Goal: Task Accomplishment & Management: Manage account settings

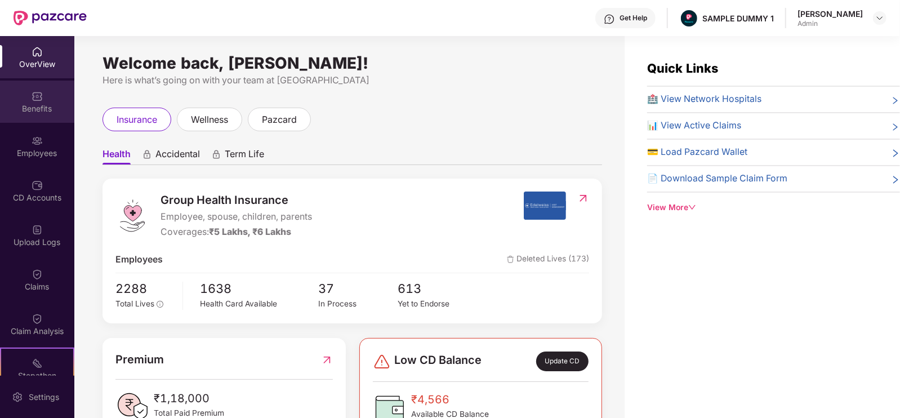
click at [62, 108] on div "Benefits" at bounding box center [37, 108] width 74 height 11
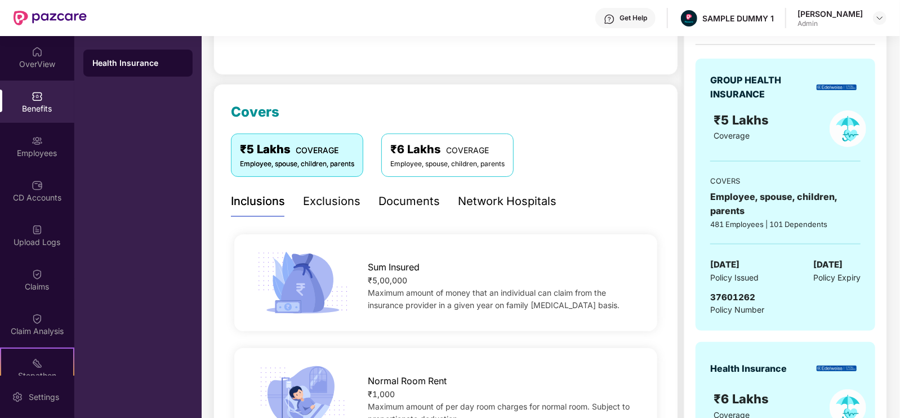
scroll to position [98, 0]
click at [312, 202] on div "Exclusions" at bounding box center [331, 201] width 57 height 17
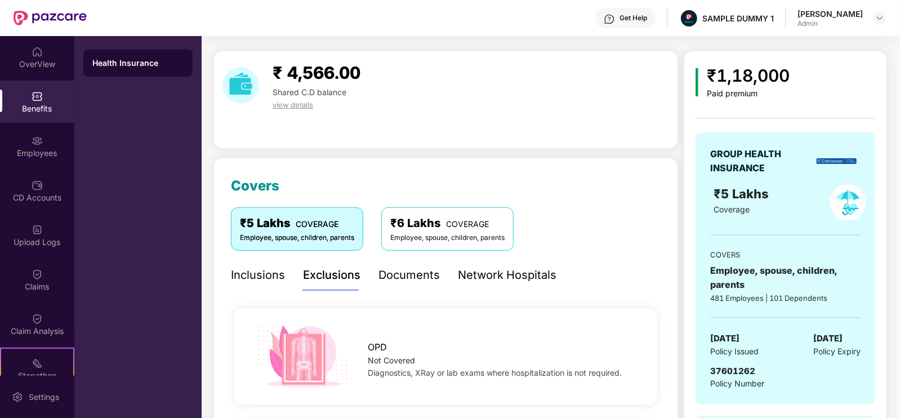
scroll to position [0, 0]
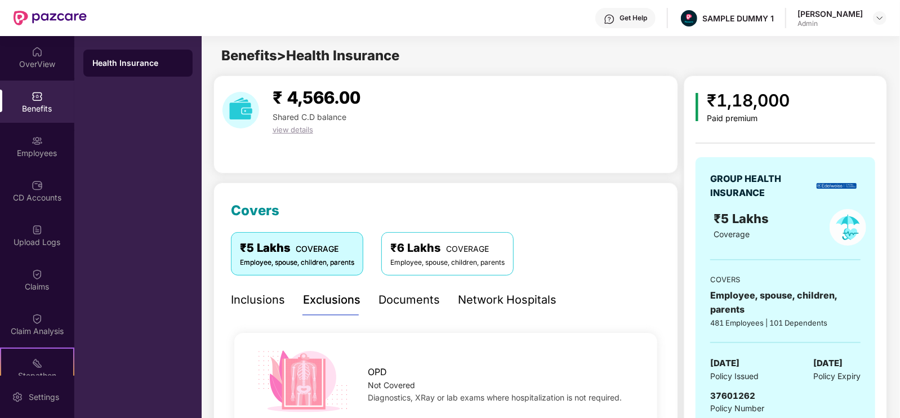
click at [400, 302] on div "Documents" at bounding box center [408, 299] width 61 height 17
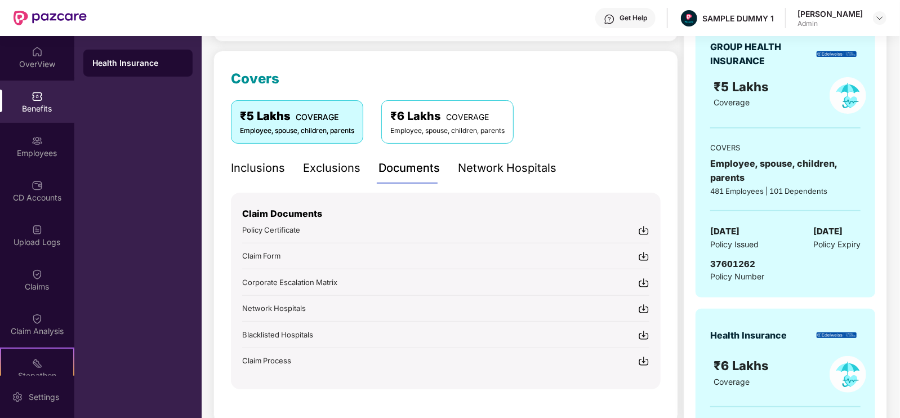
scroll to position [142, 0]
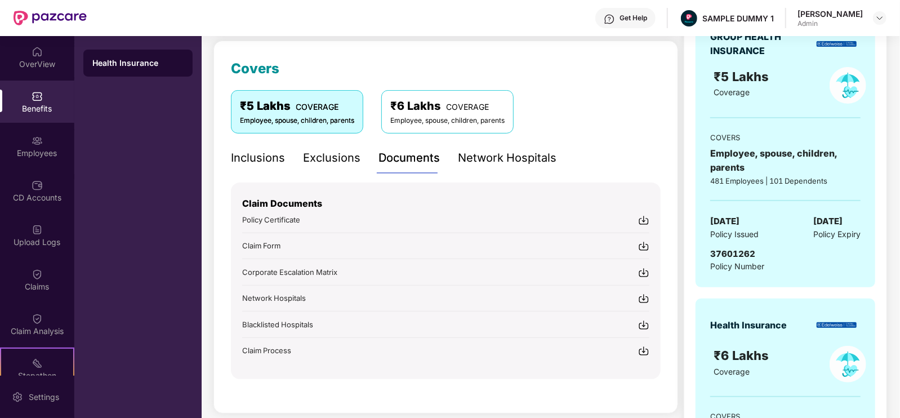
click at [474, 150] on div "Network Hospitals" at bounding box center [507, 157] width 99 height 17
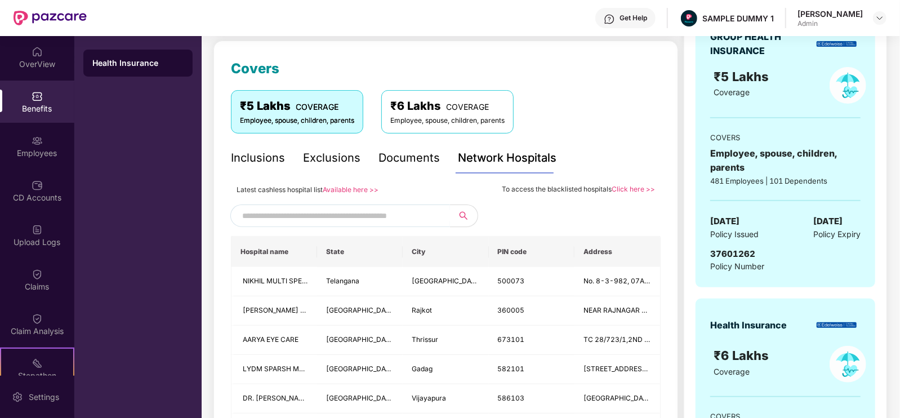
click at [391, 213] on input "text" at bounding box center [338, 215] width 193 height 17
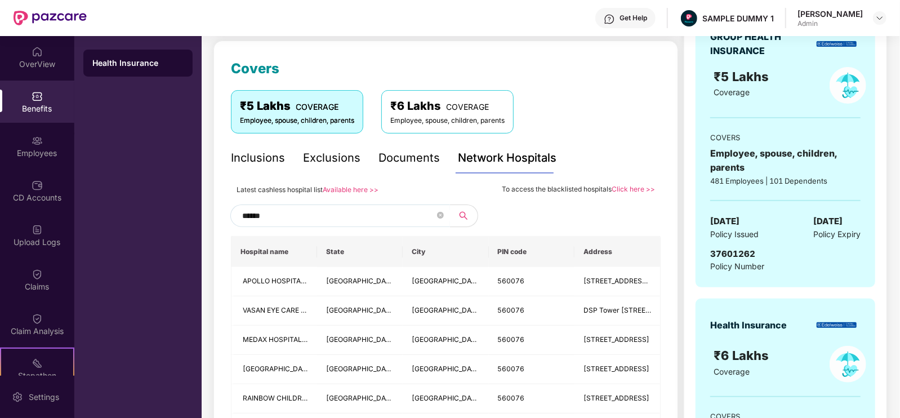
scroll to position [141, 0]
type input "******"
click at [26, 148] on div "Employees" at bounding box center [37, 153] width 74 height 11
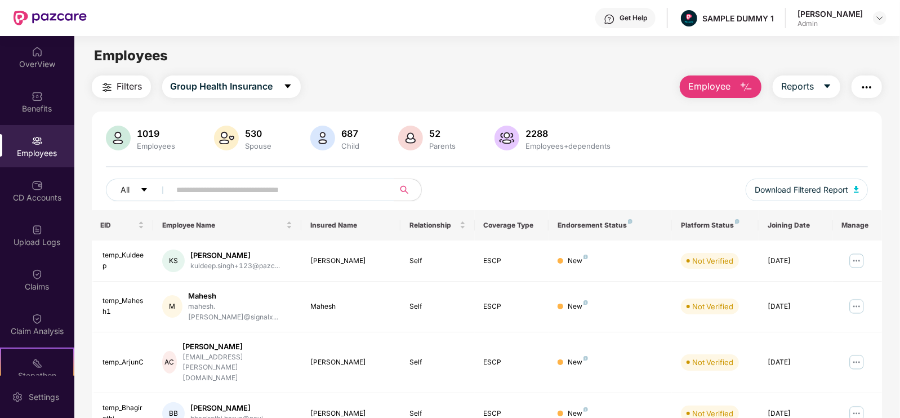
click at [710, 81] on span "Employee" at bounding box center [709, 86] width 42 height 14
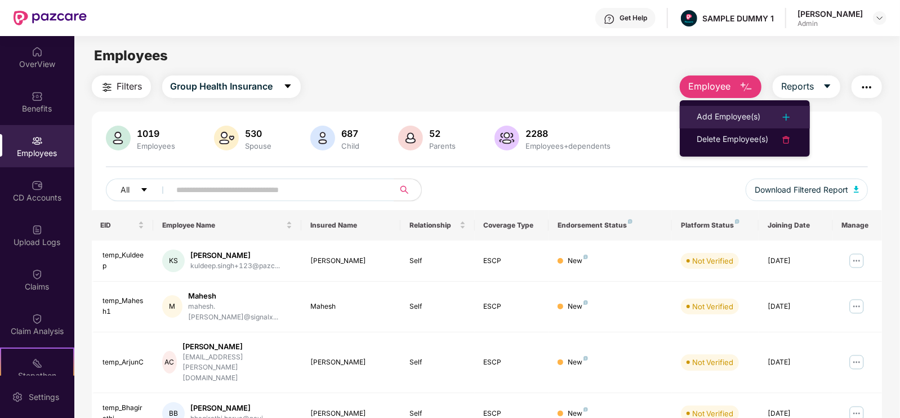
click at [750, 111] on div "Add Employee(s)" at bounding box center [728, 117] width 64 height 14
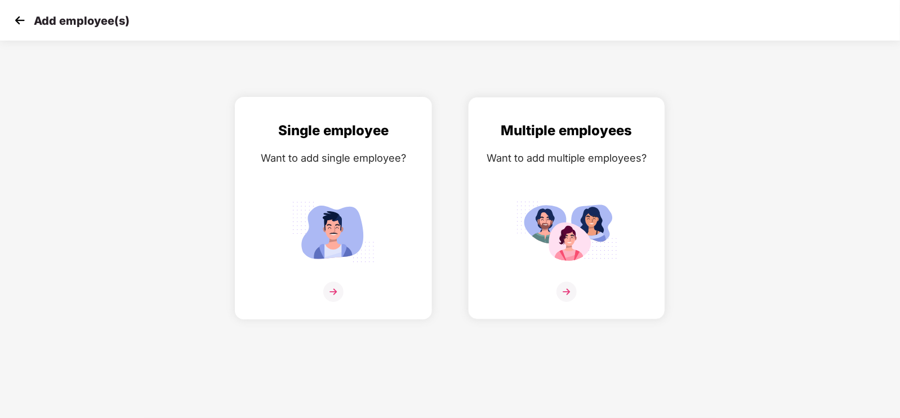
click at [356, 202] on img at bounding box center [333, 231] width 101 height 70
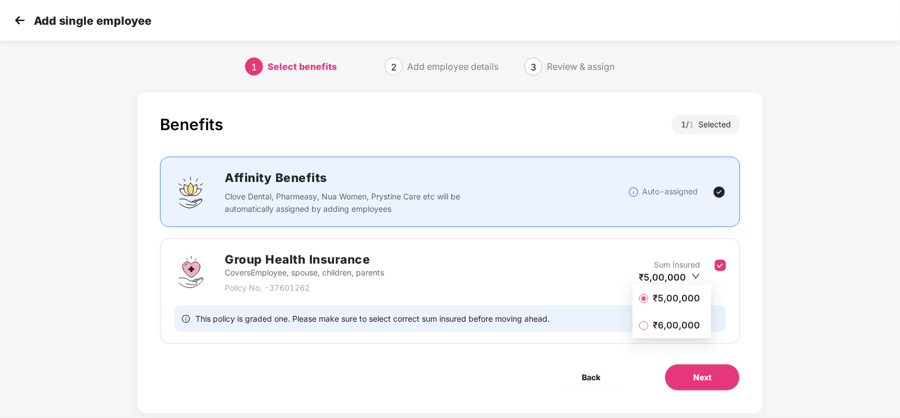
click at [694, 303] on span "₹5,00,000" at bounding box center [676, 298] width 56 height 12
click at [702, 372] on span "Next" at bounding box center [702, 377] width 18 height 12
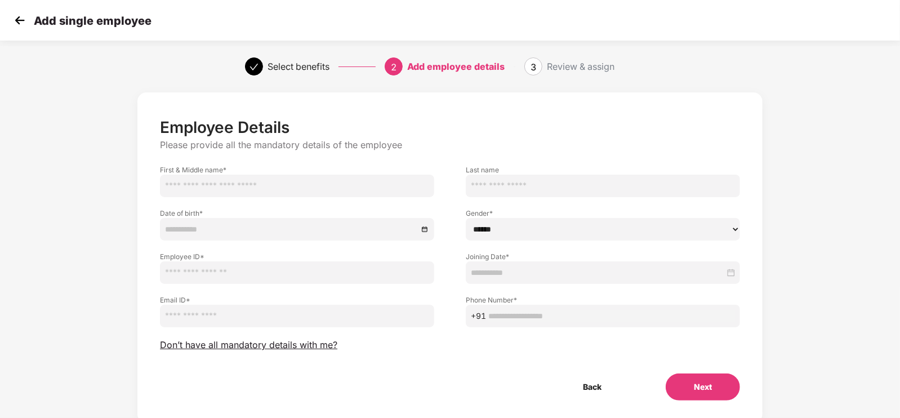
click at [19, 25] on img at bounding box center [19, 20] width 17 height 17
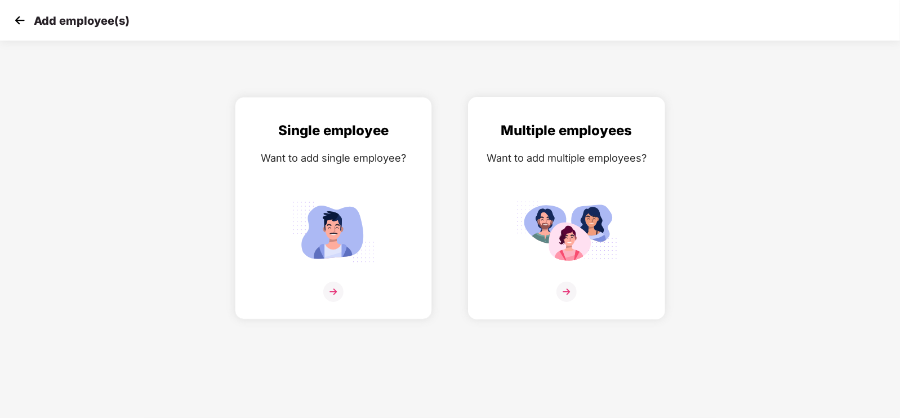
click at [485, 158] on div "Want to add multiple employees?" at bounding box center [566, 158] width 173 height 16
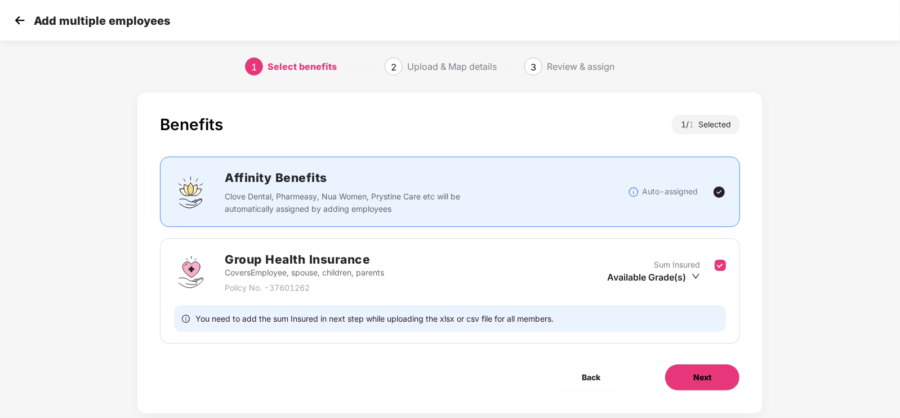
click at [687, 381] on button "Next" at bounding box center [701, 377] width 75 height 27
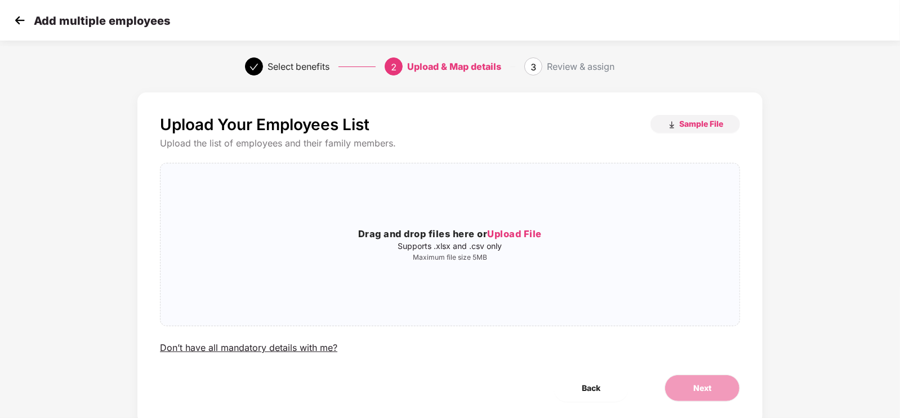
click at [11, 26] on div "Add multiple employees" at bounding box center [450, 20] width 900 height 41
click at [14, 25] on img at bounding box center [19, 20] width 17 height 17
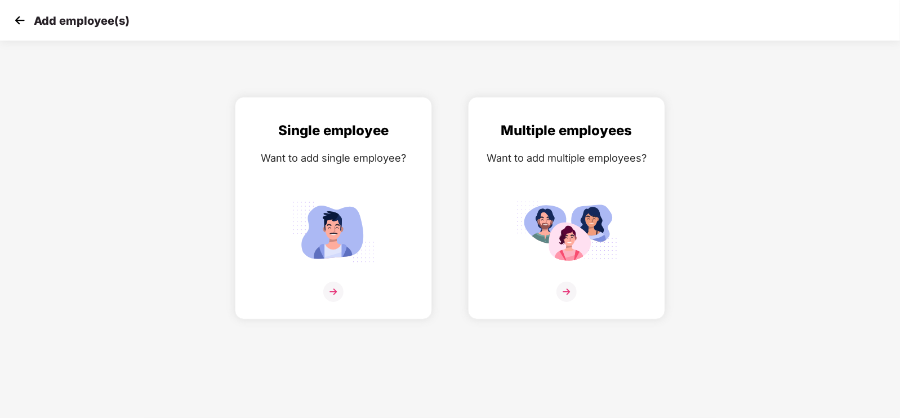
click at [14, 25] on img at bounding box center [19, 20] width 17 height 17
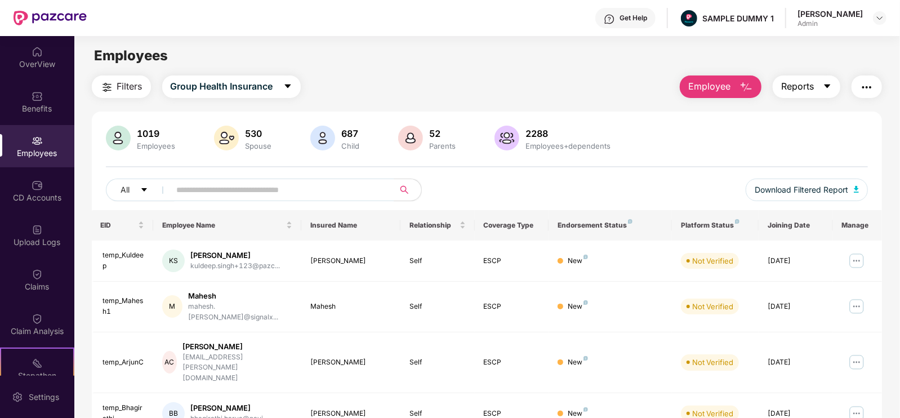
click at [797, 82] on span "Reports" at bounding box center [797, 86] width 33 height 14
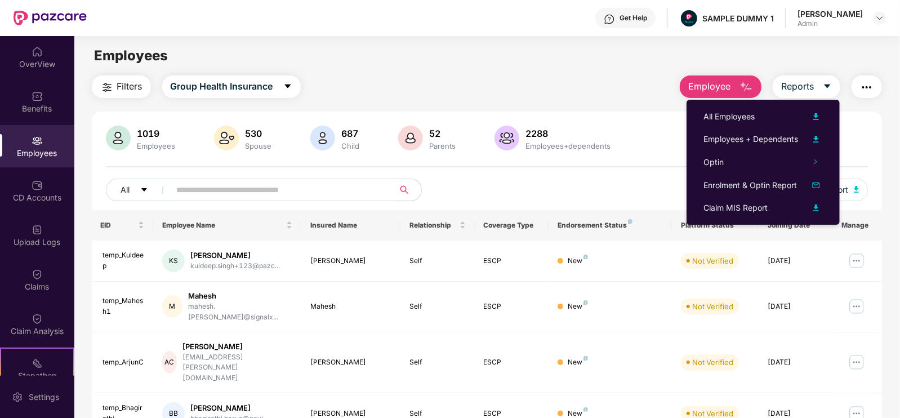
click at [867, 81] on img "button" at bounding box center [867, 88] width 14 height 14
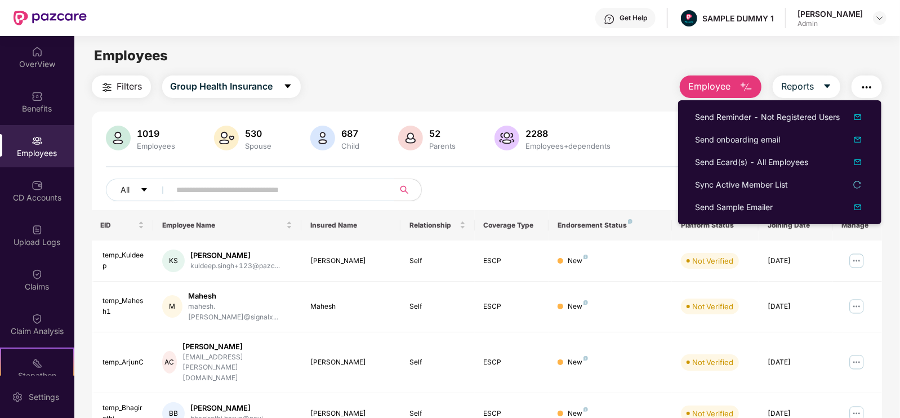
click at [863, 79] on button "button" at bounding box center [866, 86] width 30 height 23
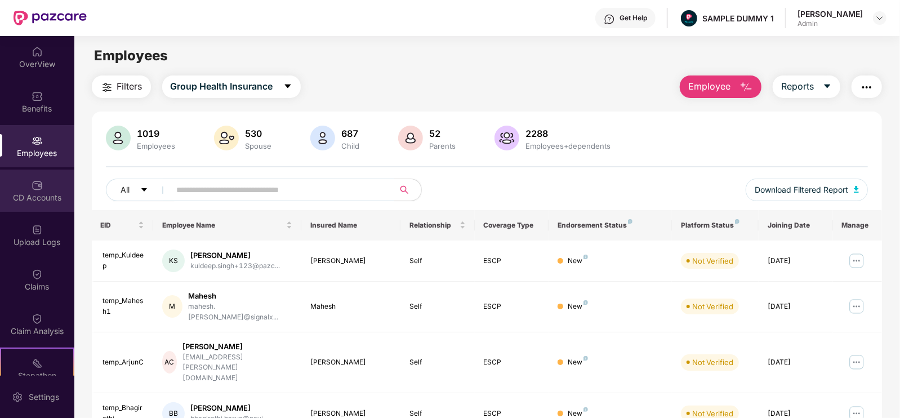
click at [53, 193] on div "CD Accounts" at bounding box center [37, 197] width 74 height 11
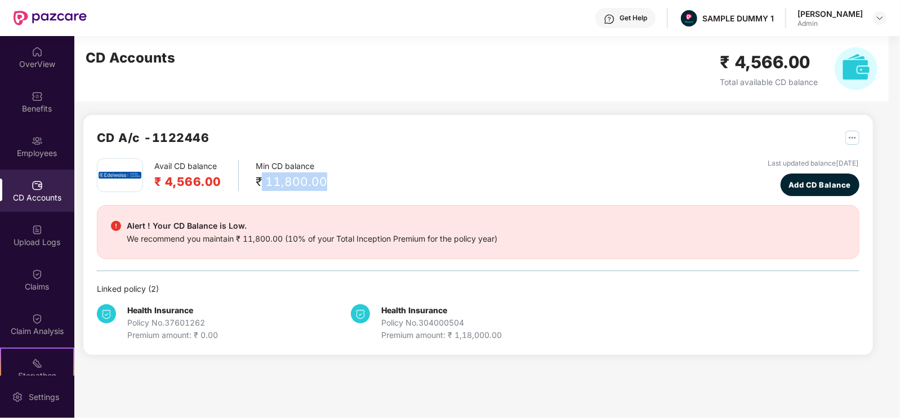
drag, startPoint x: 260, startPoint y: 183, endPoint x: 329, endPoint y: 185, distance: 69.8
click at [329, 185] on div "Avail CD balance ₹ 4,566.00 Min CD balance ₹ 11,800.00 Last updated balance 23 …" at bounding box center [478, 177] width 762 height 38
click at [788, 186] on span "Add CD Balance" at bounding box center [819, 184] width 62 height 11
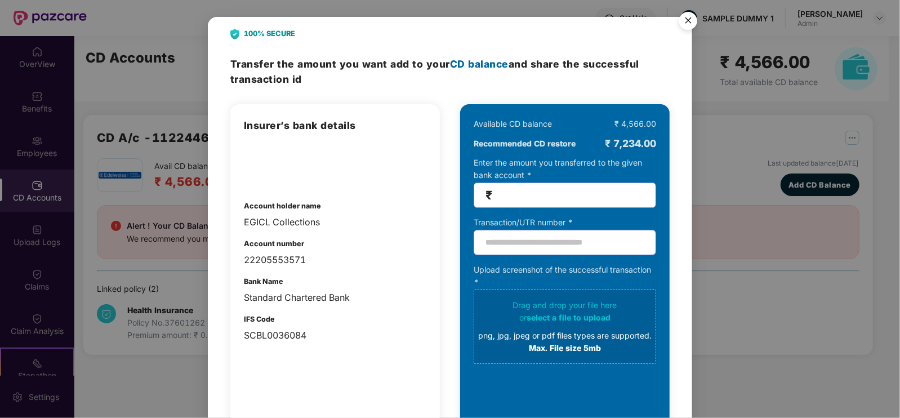
click at [694, 17] on img "Close" at bounding box center [688, 23] width 32 height 32
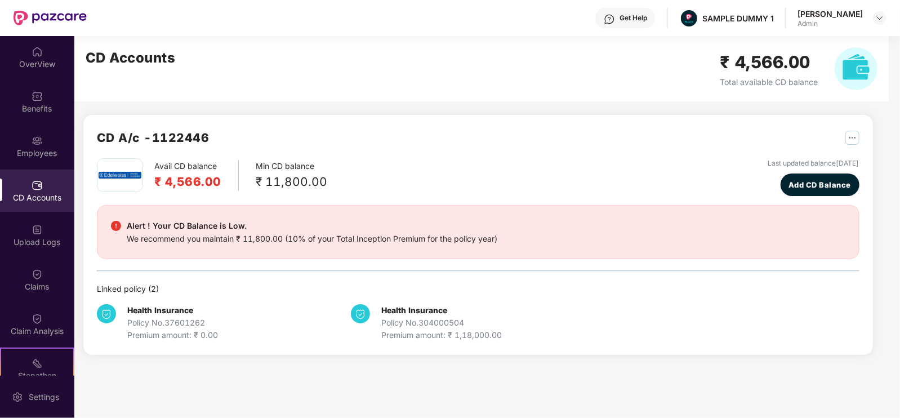
click at [424, 153] on div "CD A/c - 1122446" at bounding box center [478, 143] width 762 height 30
click at [28, 222] on div "Upload Logs" at bounding box center [37, 235] width 74 height 42
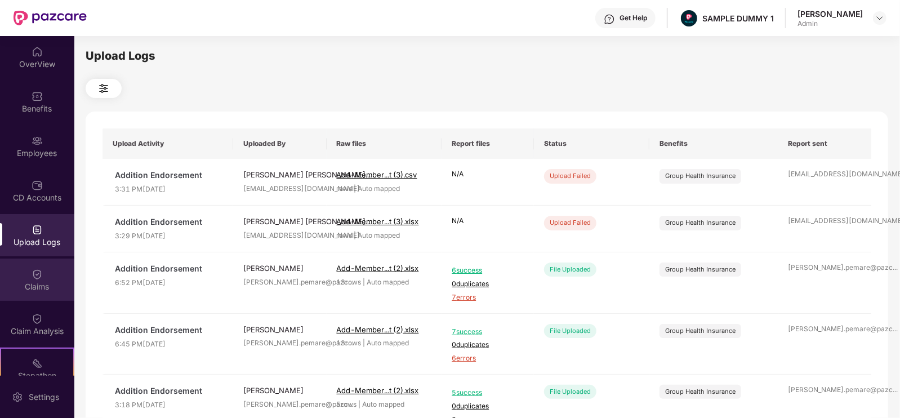
click at [42, 269] on div "Claims" at bounding box center [37, 279] width 74 height 42
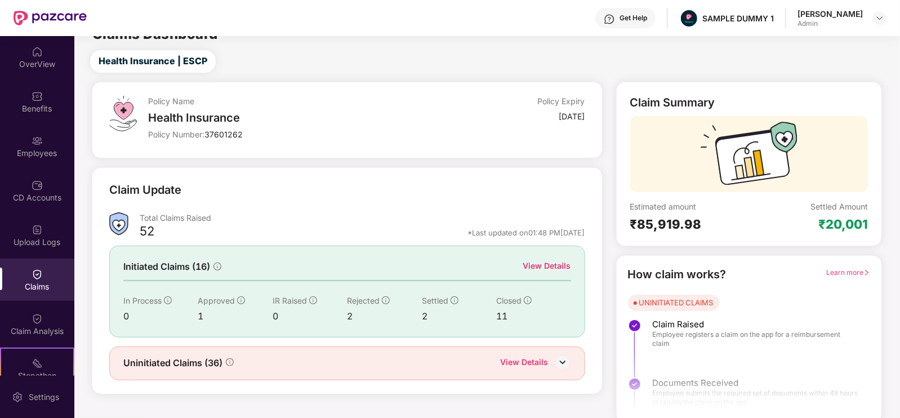
scroll to position [18, 0]
click at [546, 262] on div "View Details" at bounding box center [547, 265] width 48 height 12
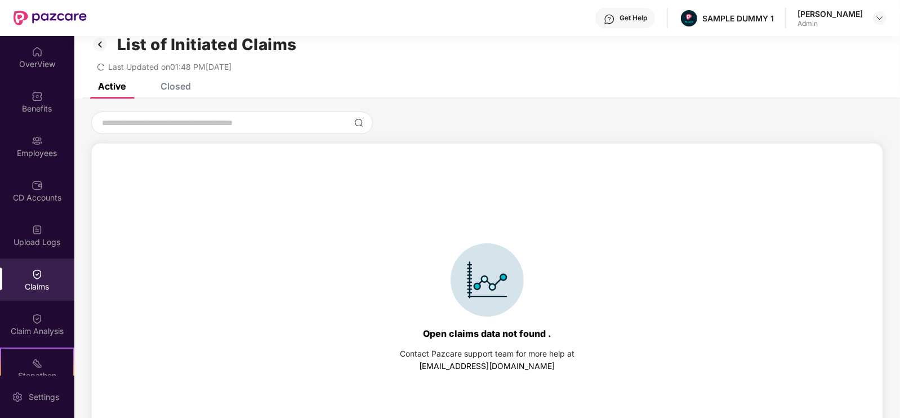
click at [180, 83] on div "Closed" at bounding box center [175, 86] width 30 height 11
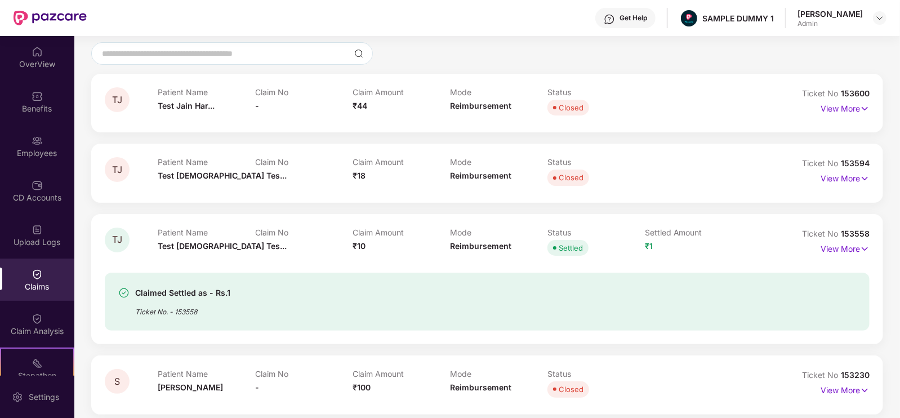
scroll to position [94, 0]
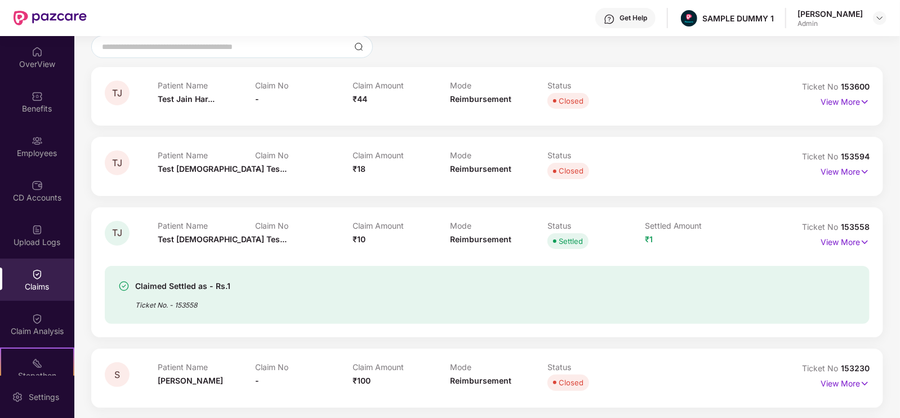
click at [826, 248] on div "View More" at bounding box center [844, 242] width 49 height 18
click at [829, 243] on p "View More" at bounding box center [844, 240] width 49 height 15
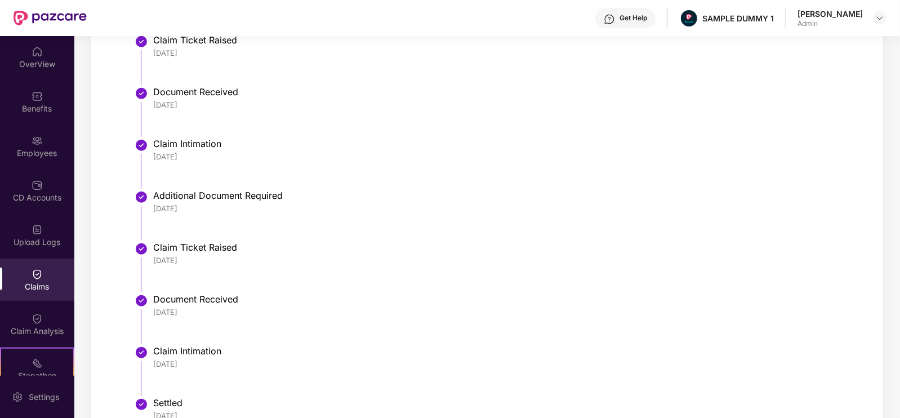
scroll to position [525, 0]
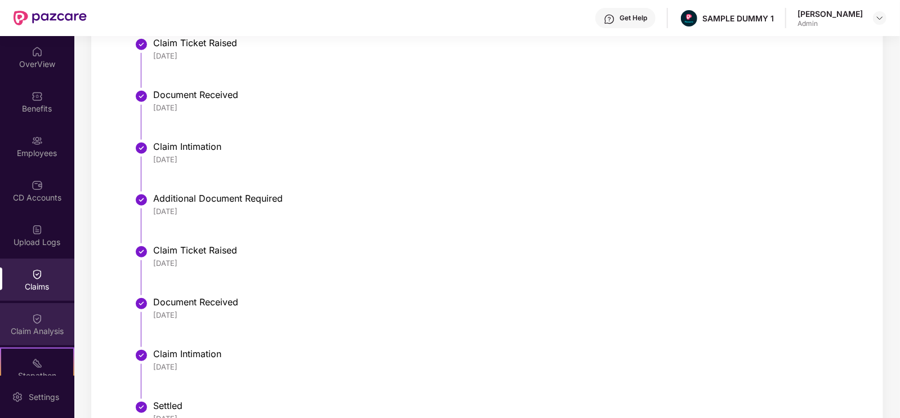
click at [34, 337] on div "Claim Analysis" at bounding box center [37, 324] width 74 height 42
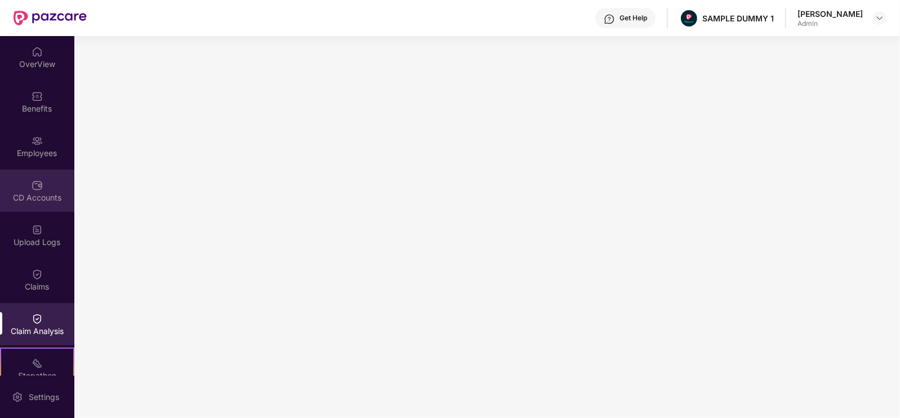
scroll to position [150, 0]
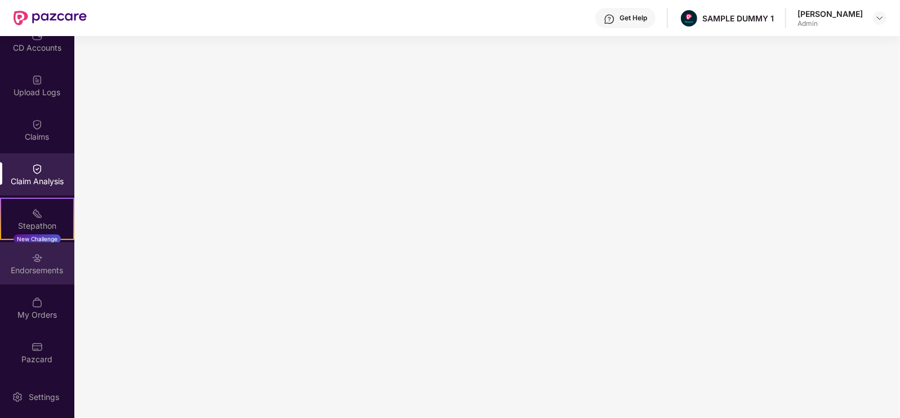
click at [47, 265] on div "Endorsements" at bounding box center [37, 270] width 74 height 11
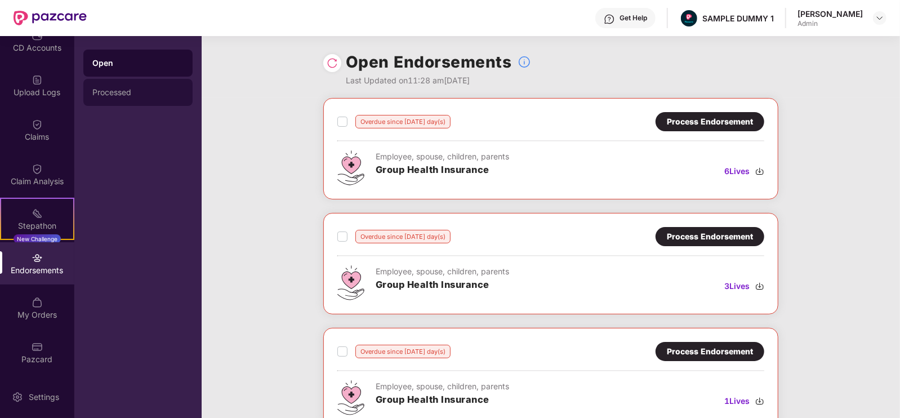
click at [175, 92] on div "Processed" at bounding box center [137, 92] width 91 height 9
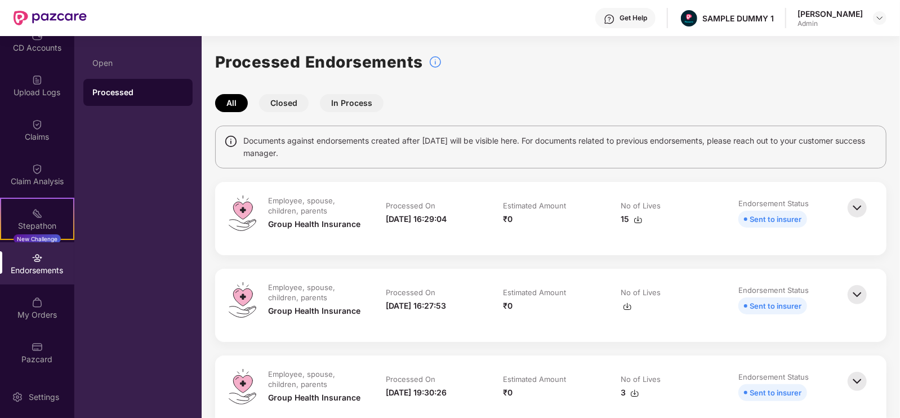
click at [296, 108] on button "Closed" at bounding box center [284, 103] width 50 height 18
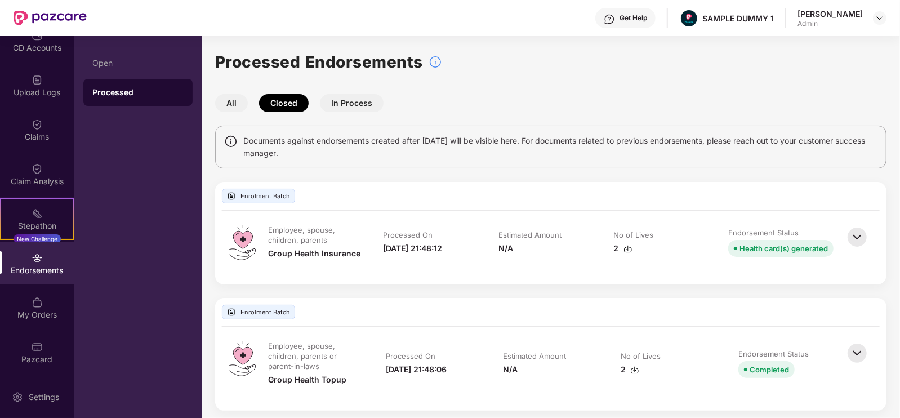
click at [351, 87] on div "Processed Endorsements All Closed In Process Documents against endorsements cre…" at bounding box center [550, 230] width 671 height 361
click at [356, 102] on button "In Process" at bounding box center [352, 103] width 64 height 18
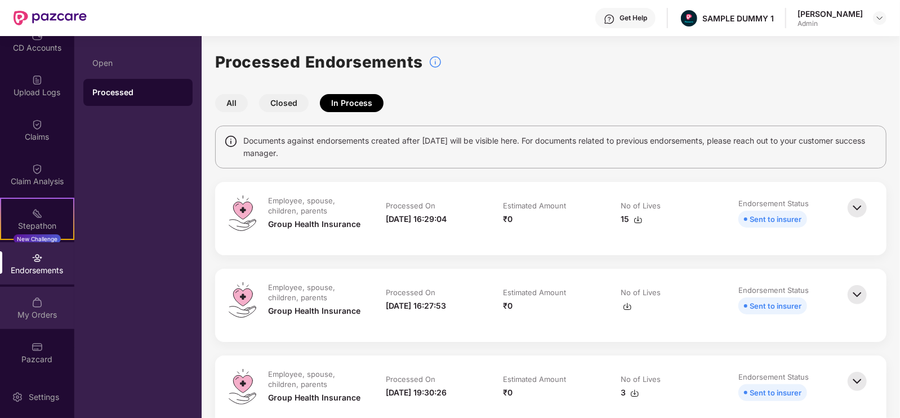
click at [50, 314] on div "My Orders" at bounding box center [37, 314] width 74 height 11
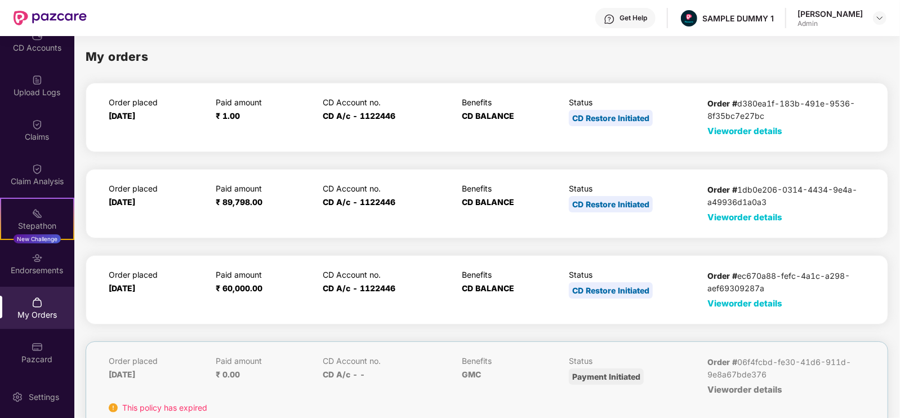
click at [725, 303] on span "View order details" at bounding box center [744, 303] width 75 height 11
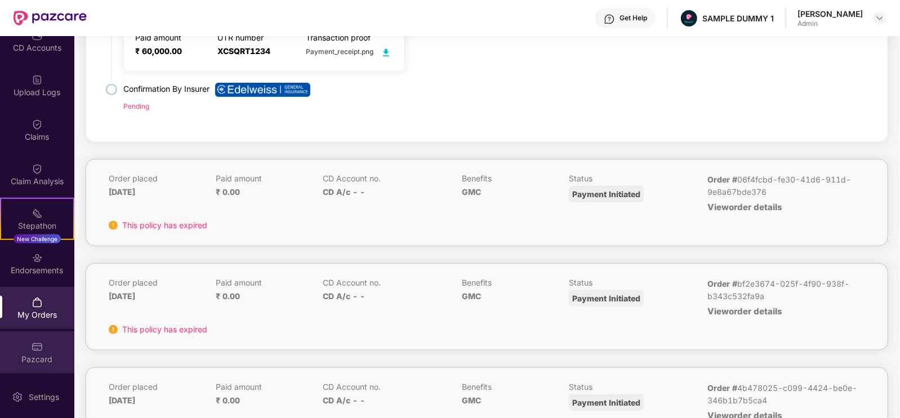
scroll to position [447, 0]
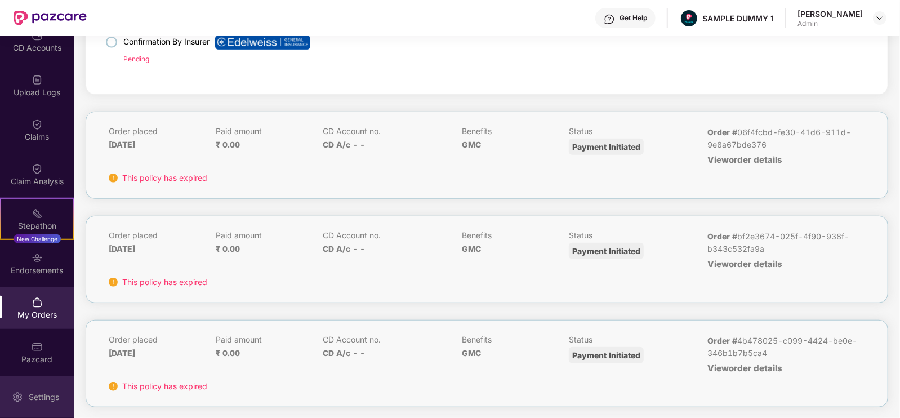
click at [47, 385] on div "Settings" at bounding box center [37, 397] width 74 height 42
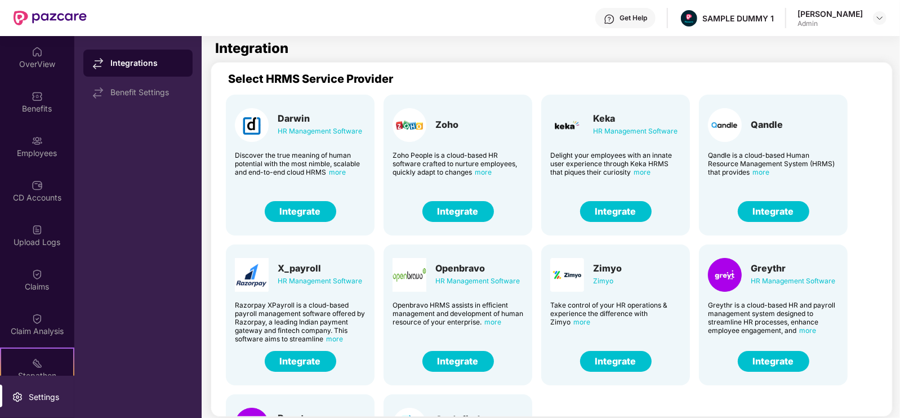
scroll to position [118, 0]
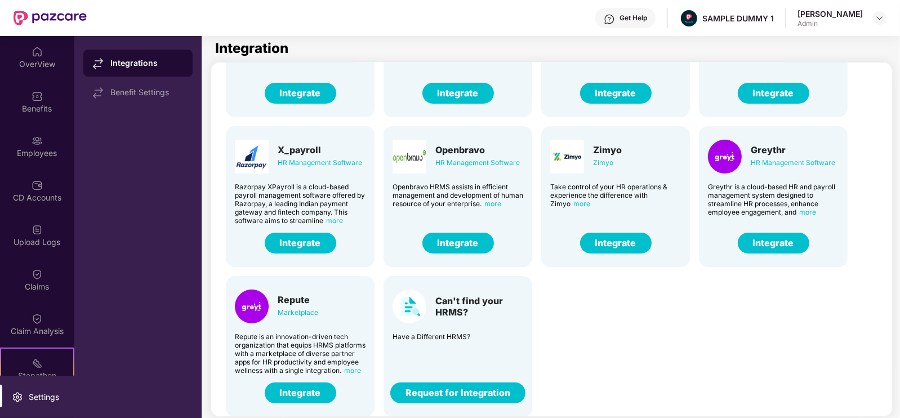
click at [647, 14] on div "Get Help" at bounding box center [633, 18] width 28 height 9
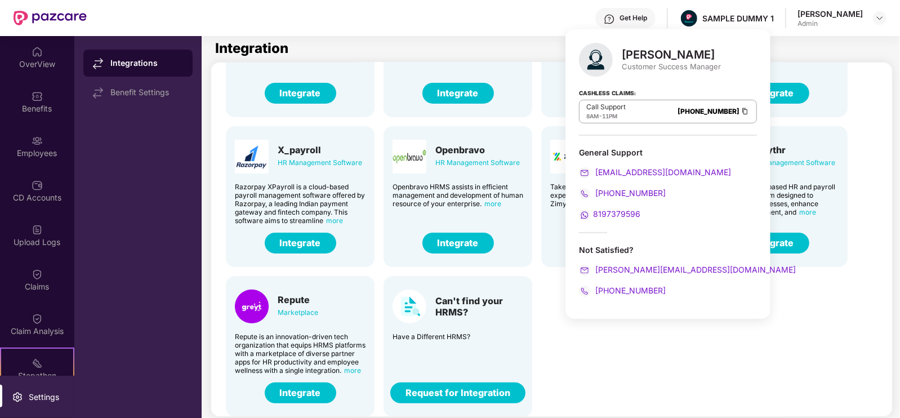
click at [615, 24] on img at bounding box center [609, 19] width 11 height 11
